Goal: Book appointment/travel/reservation

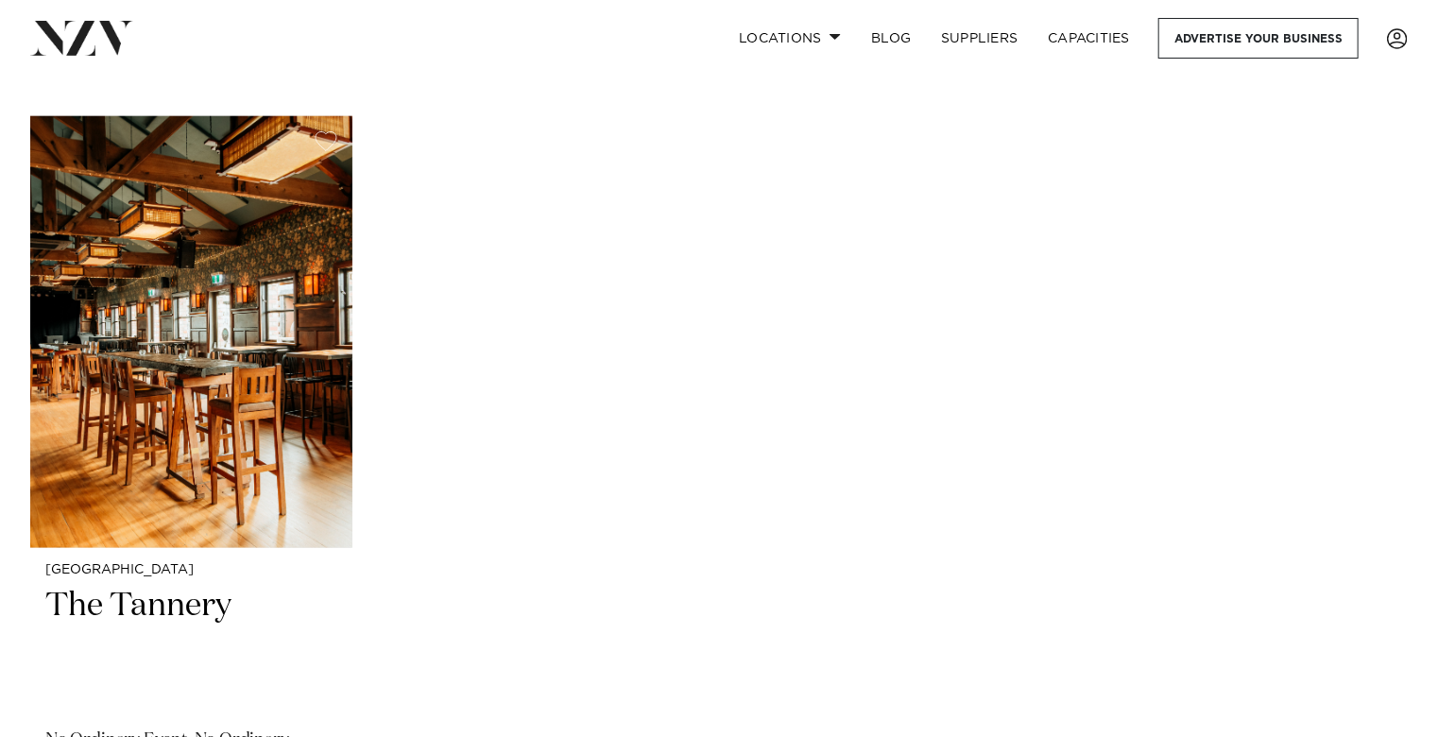
scroll to position [4233, 0]
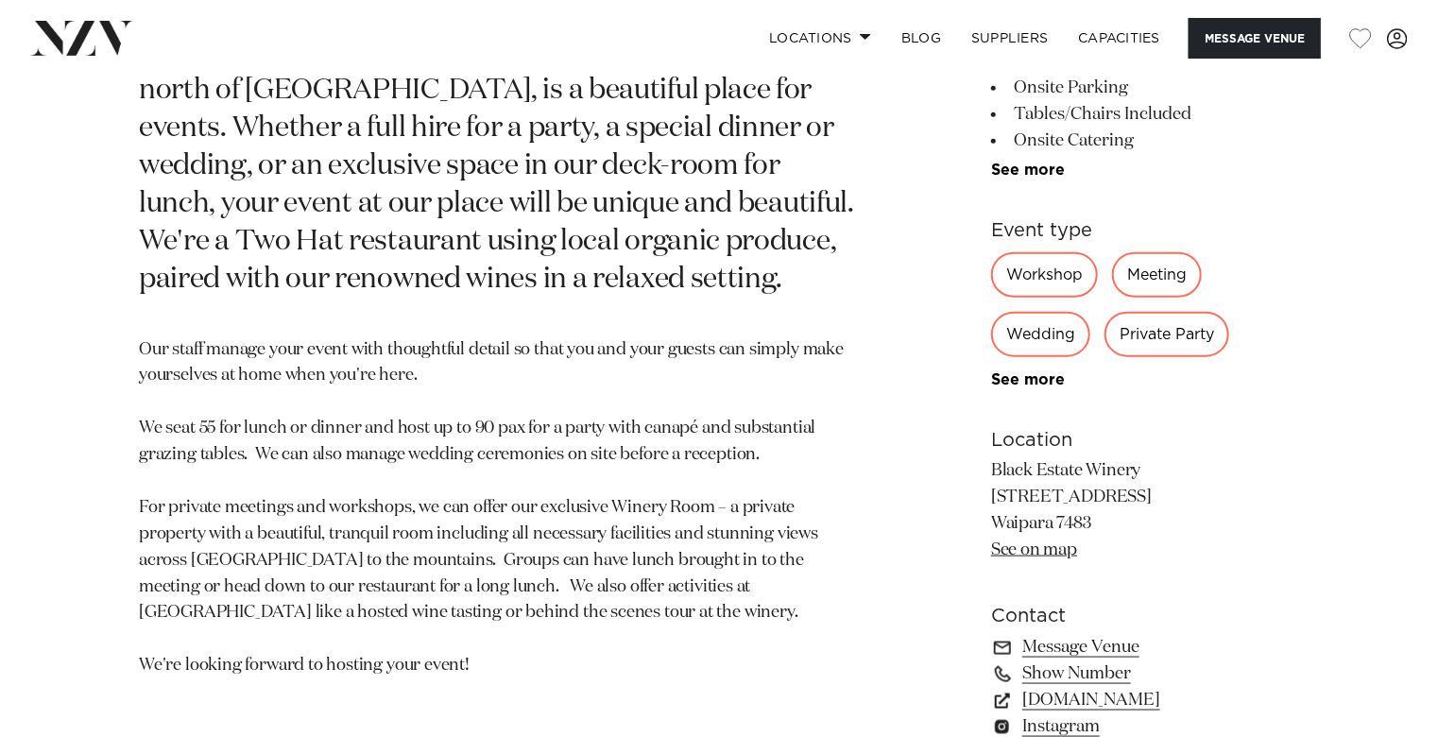
scroll to position [983, 0]
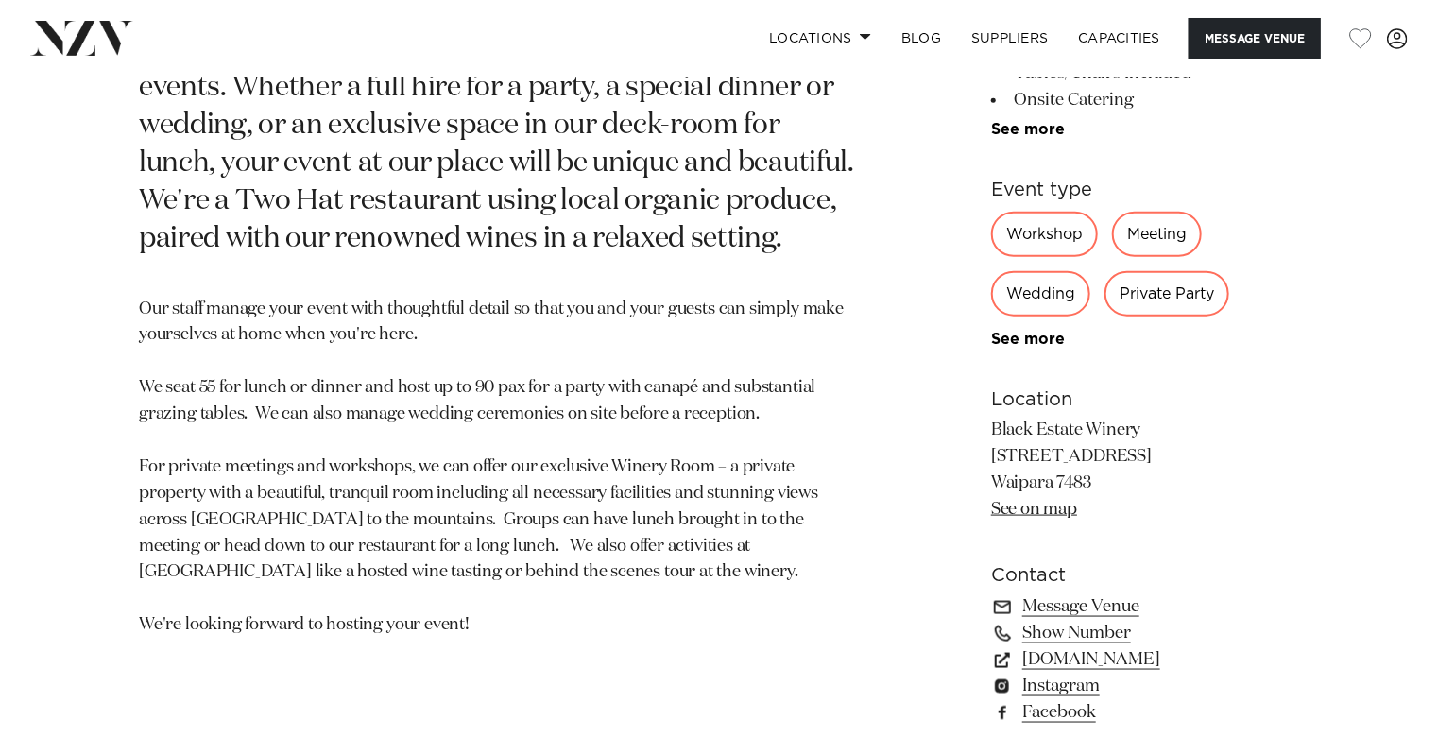
click at [174, 339] on p "Our staff manage your event with thoughtful detail so that you and your guests …" at bounding box center [498, 468] width 718 height 343
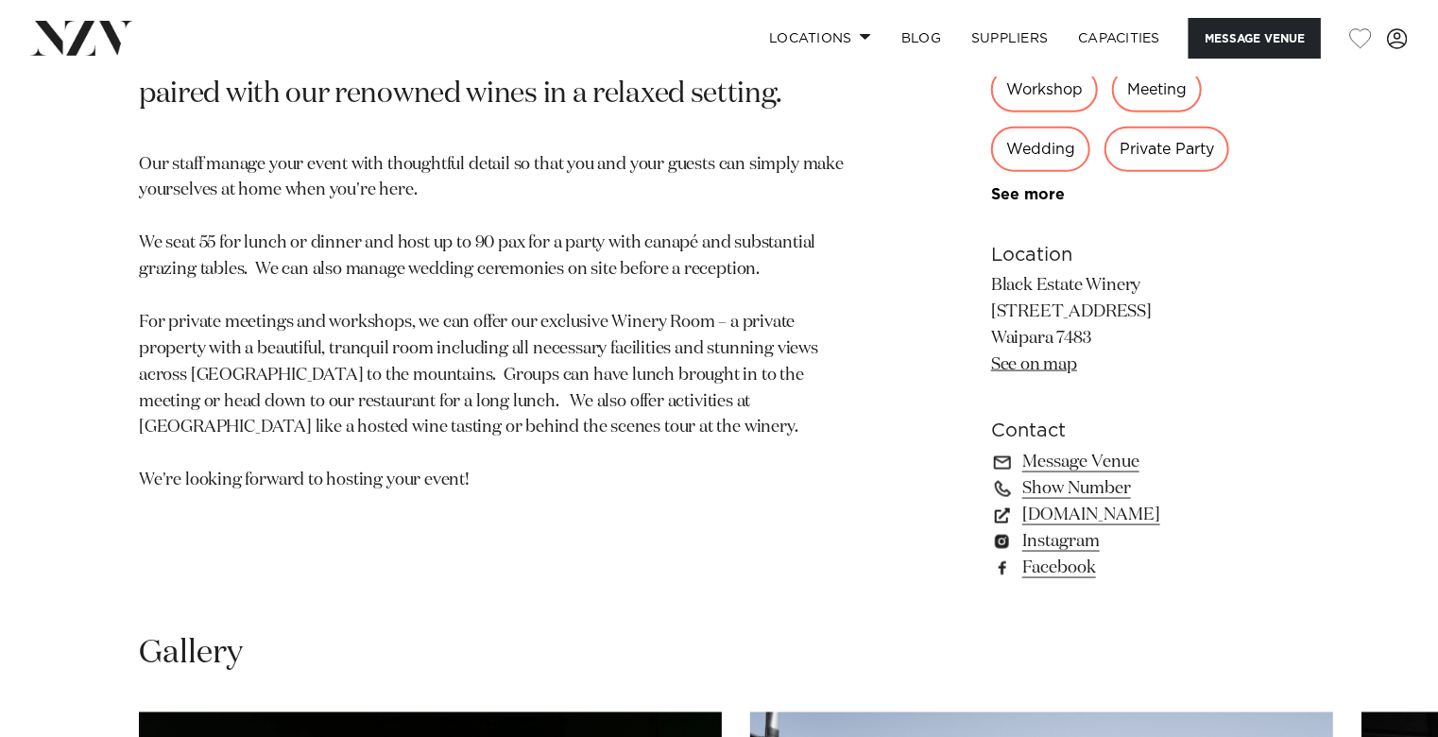
scroll to position [1134, 0]
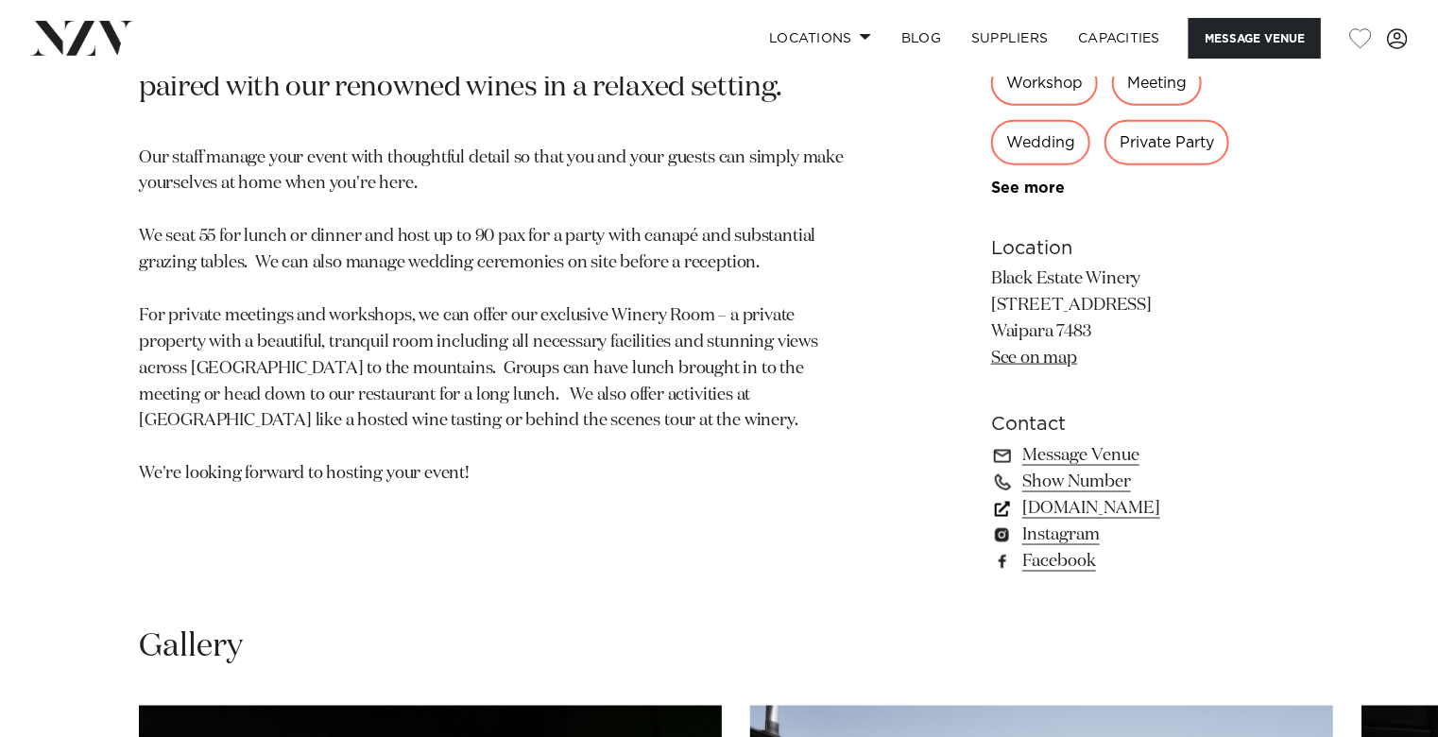
click at [1098, 506] on link "blackestate.co.nz" at bounding box center [1145, 508] width 308 height 26
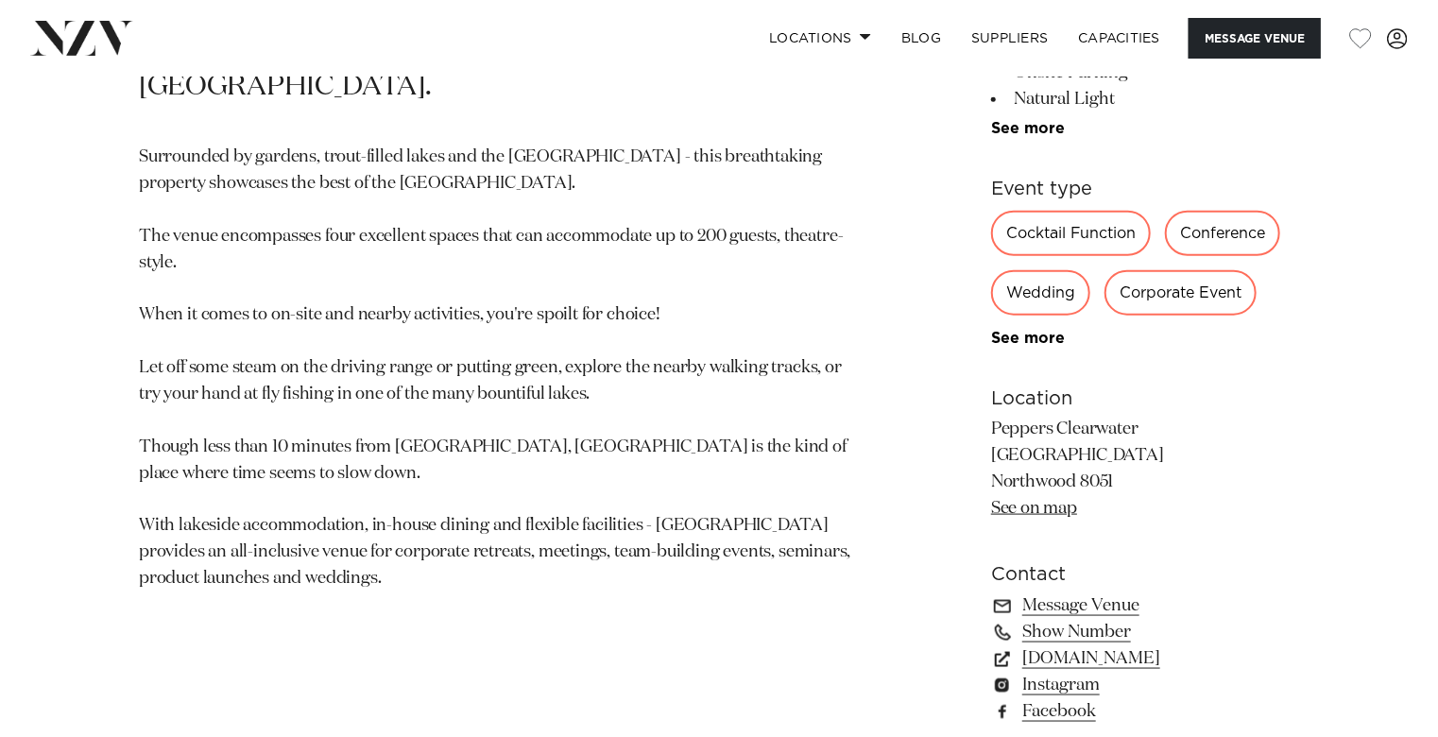
scroll to position [756, 0]
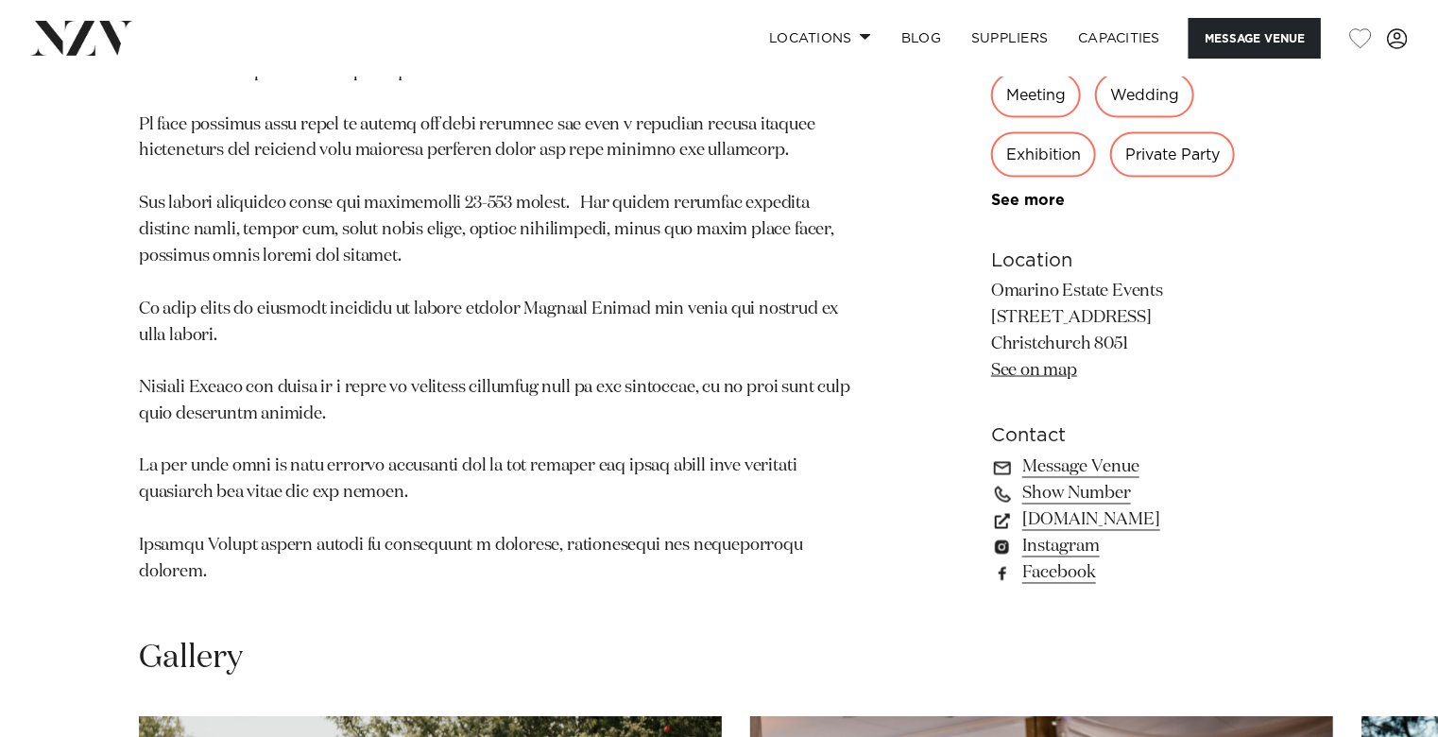
scroll to position [1361, 0]
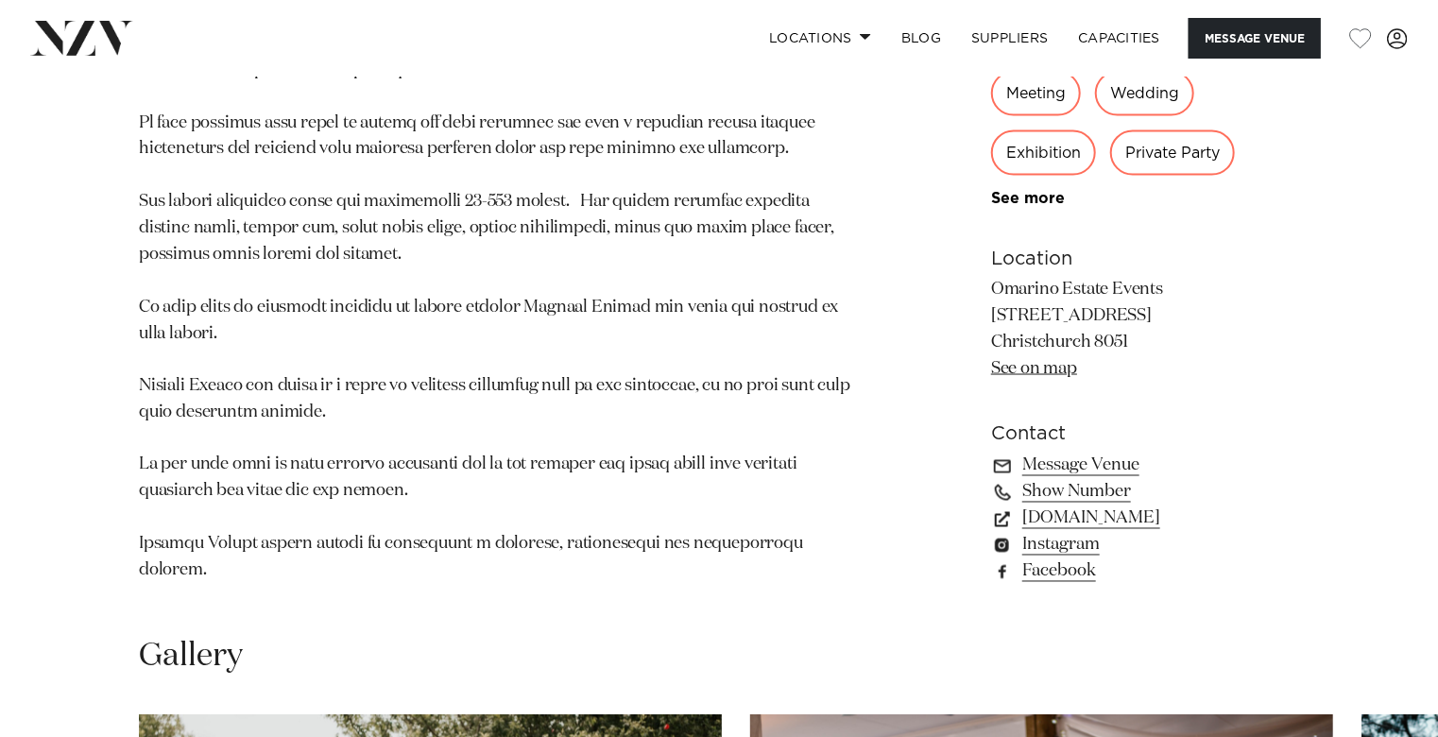
click at [323, 377] on p at bounding box center [498, 176] width 718 height 817
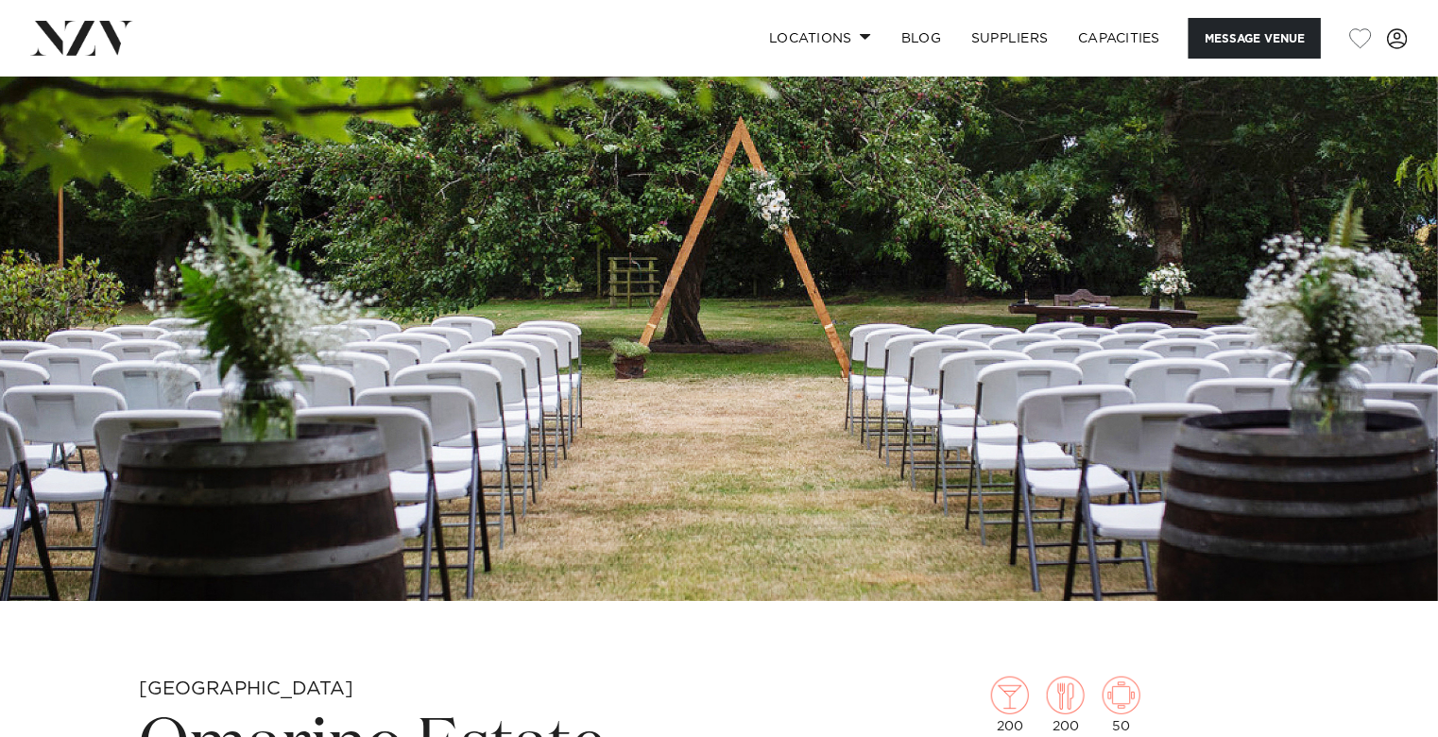
scroll to position [0, 0]
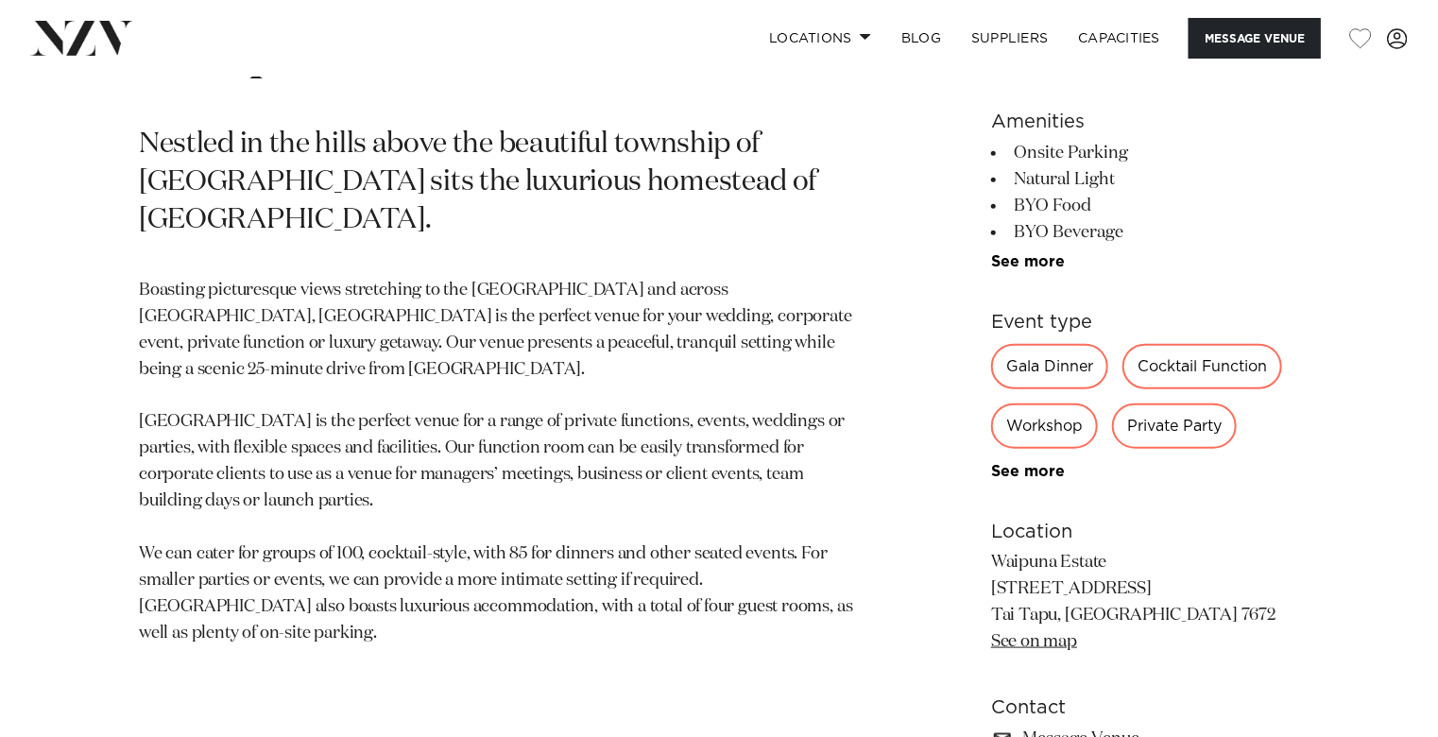
scroll to position [831, 0]
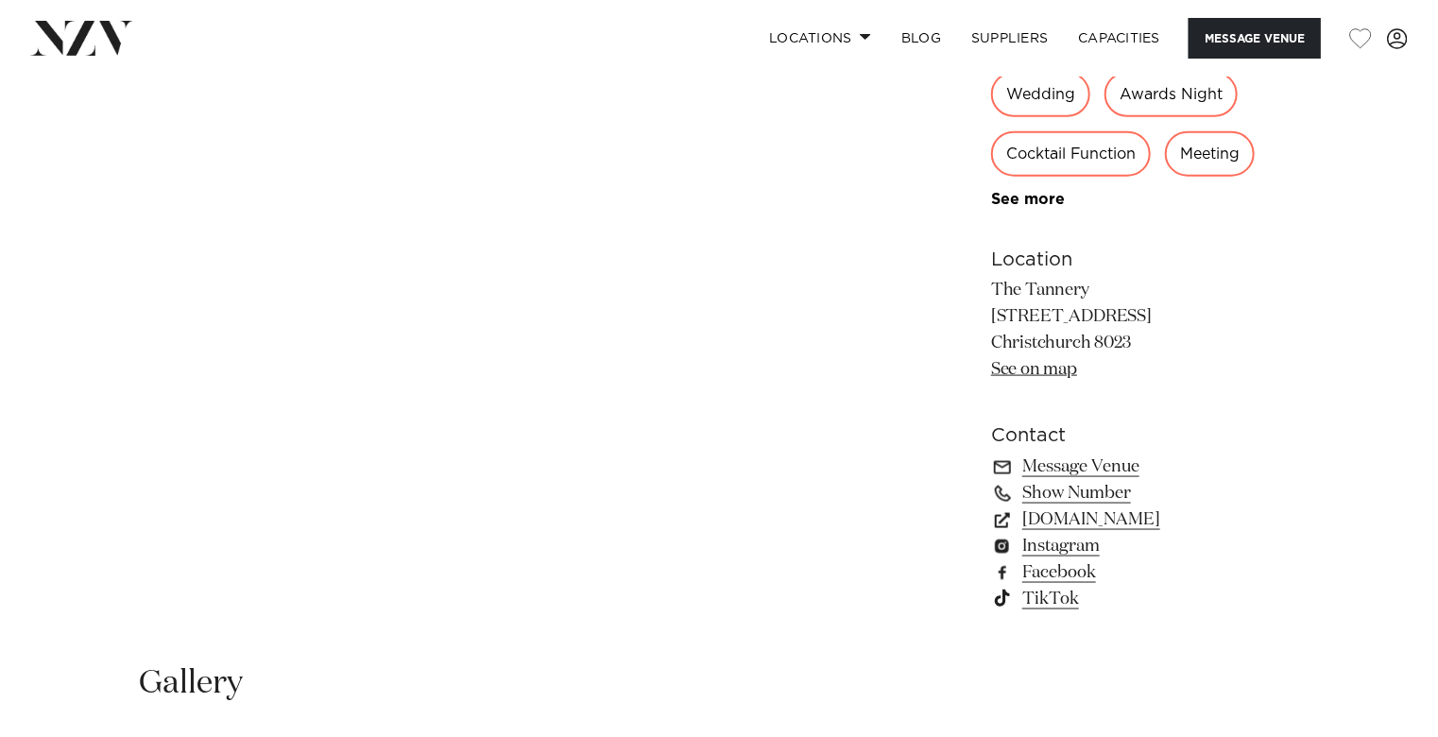
scroll to position [1134, 0]
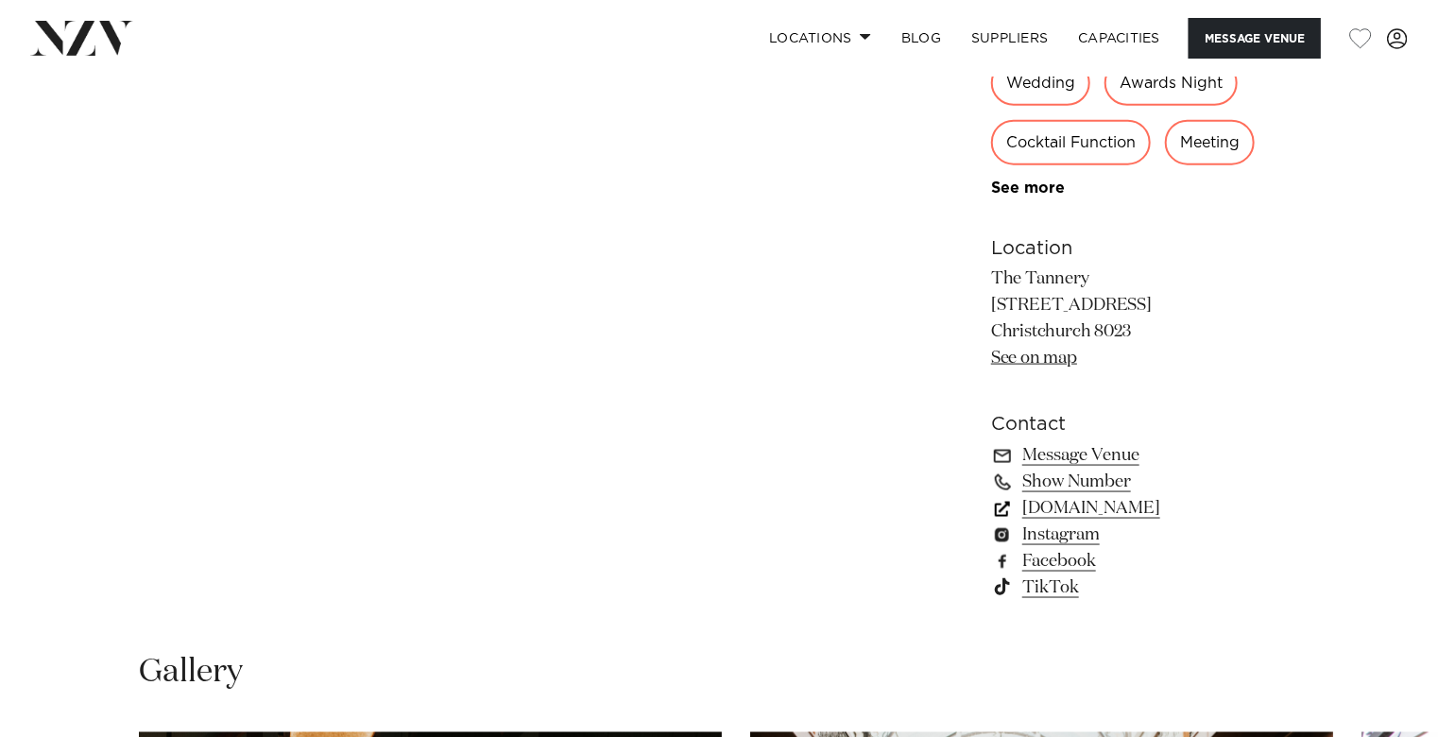
click at [1047, 510] on link "[DOMAIN_NAME]" at bounding box center [1145, 508] width 308 height 26
